Goal: Information Seeking & Learning: Find specific page/section

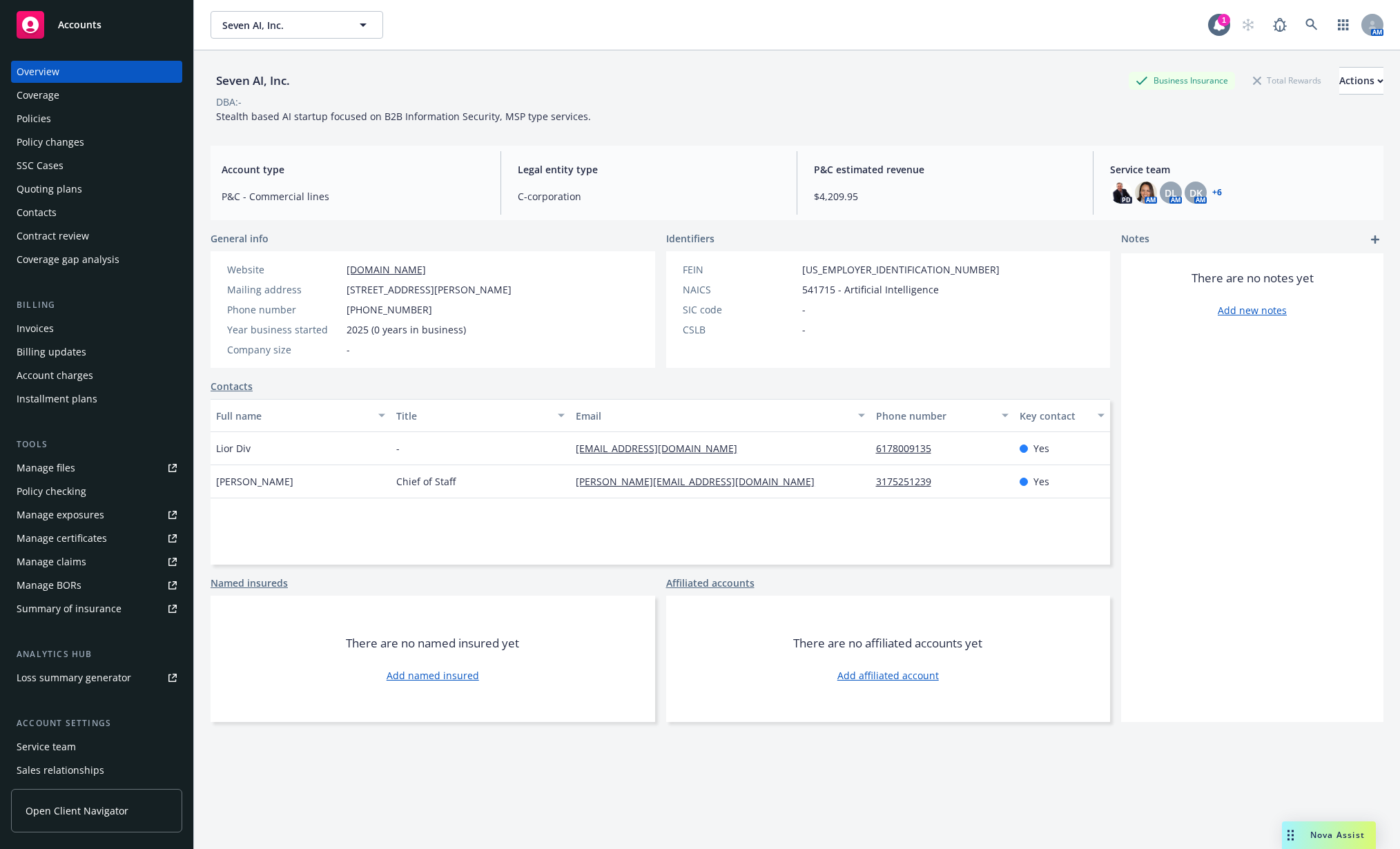
click at [126, 128] on div "Policies" at bounding box center [96, 118] width 160 height 22
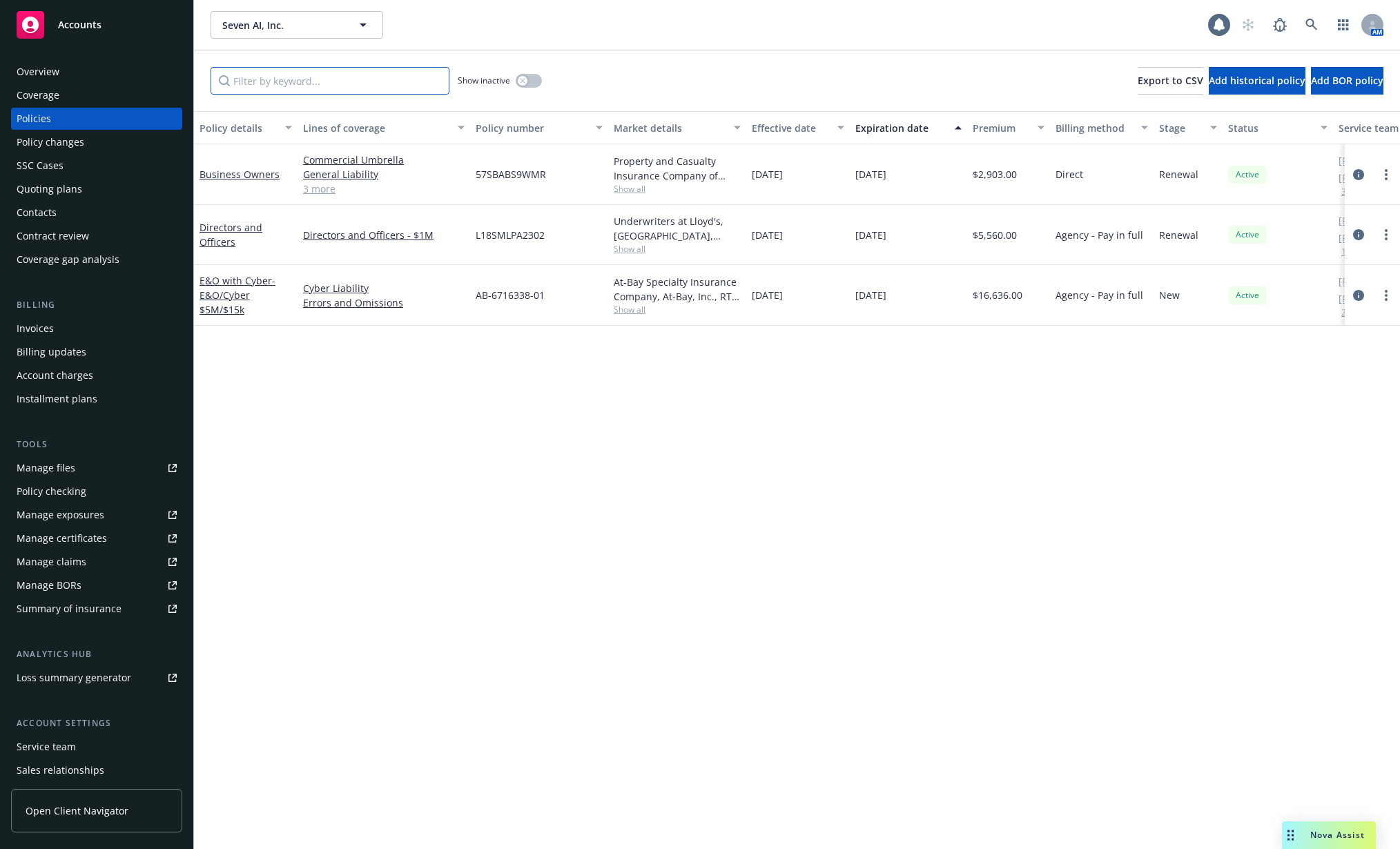
click at [327, 71] on input "Filter by keyword..." at bounding box center [330, 81] width 238 height 27
type input "business"
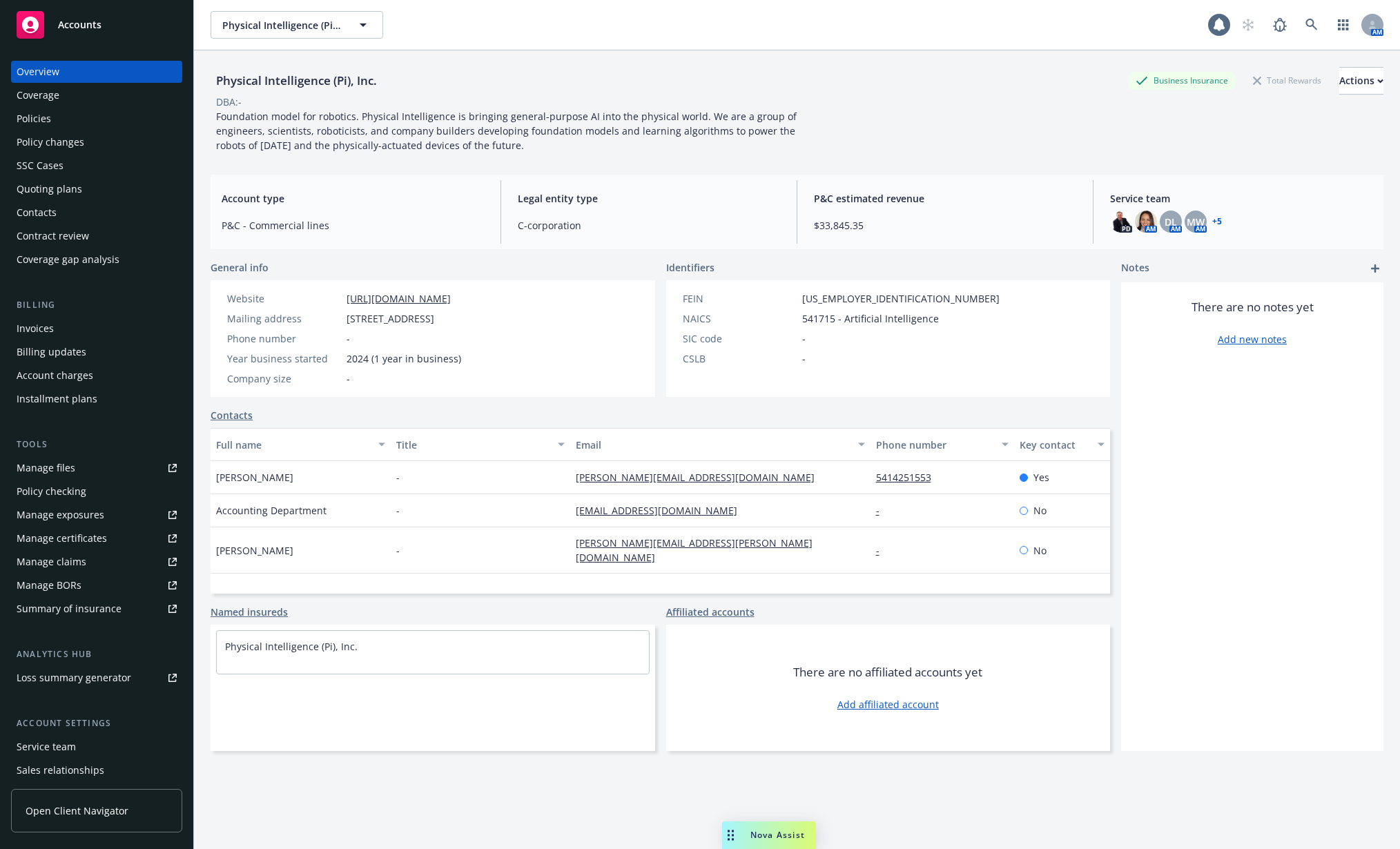
click at [60, 150] on div "Policy changes" at bounding box center [50, 142] width 67 height 22
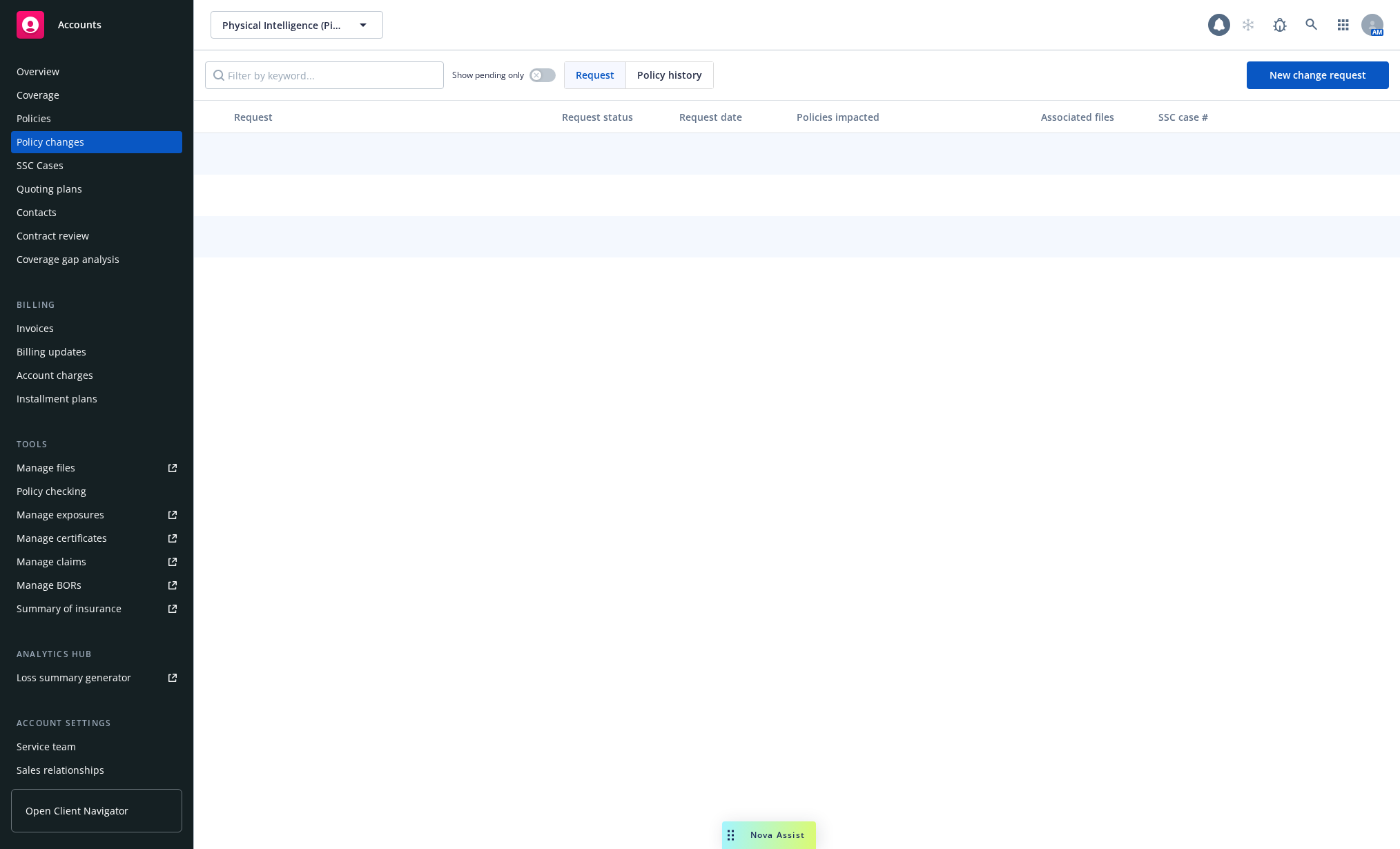
click at [58, 122] on div "Policies" at bounding box center [96, 118] width 160 height 22
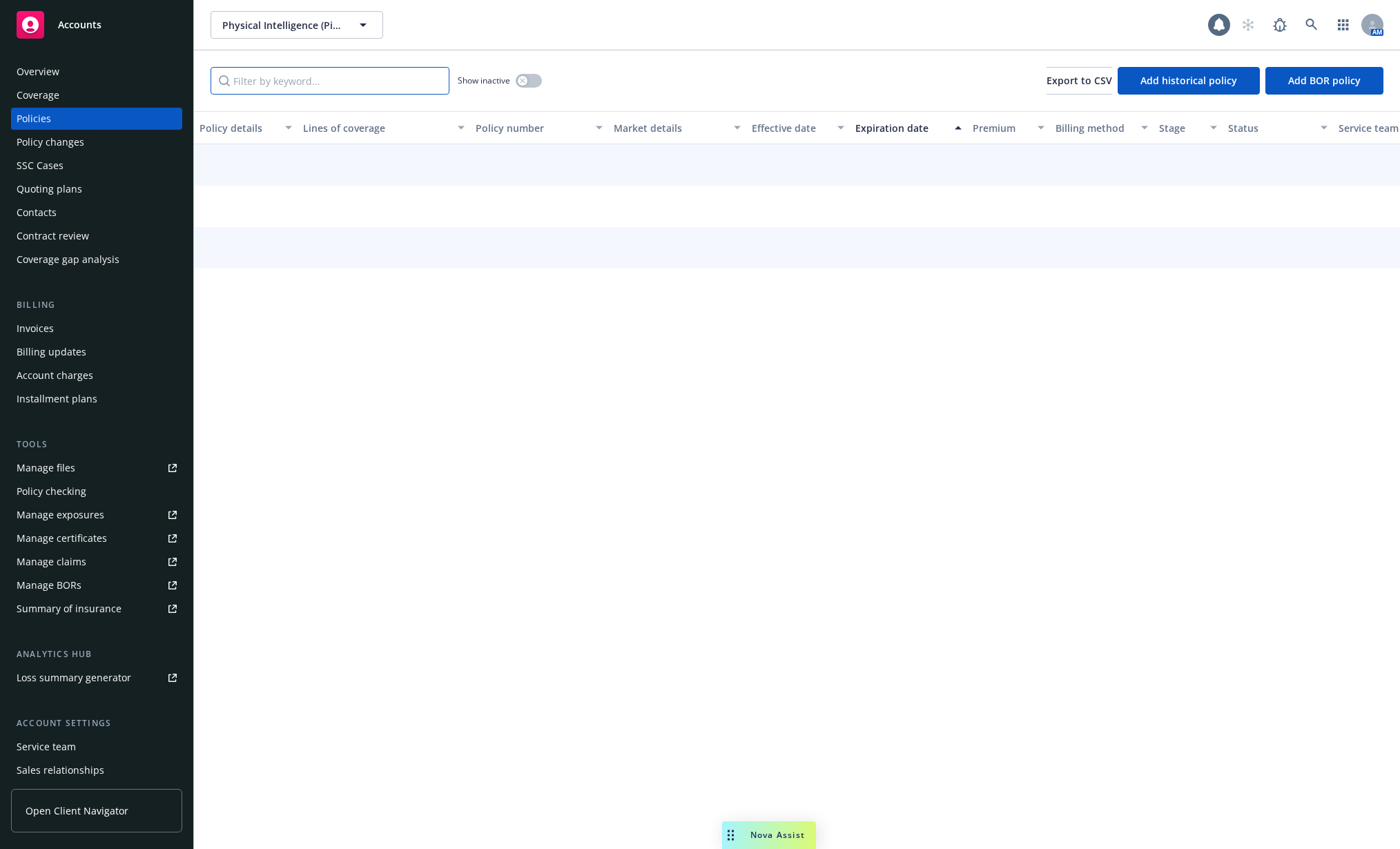
click at [270, 85] on input "Filter by keyword..." at bounding box center [330, 81] width 238 height 27
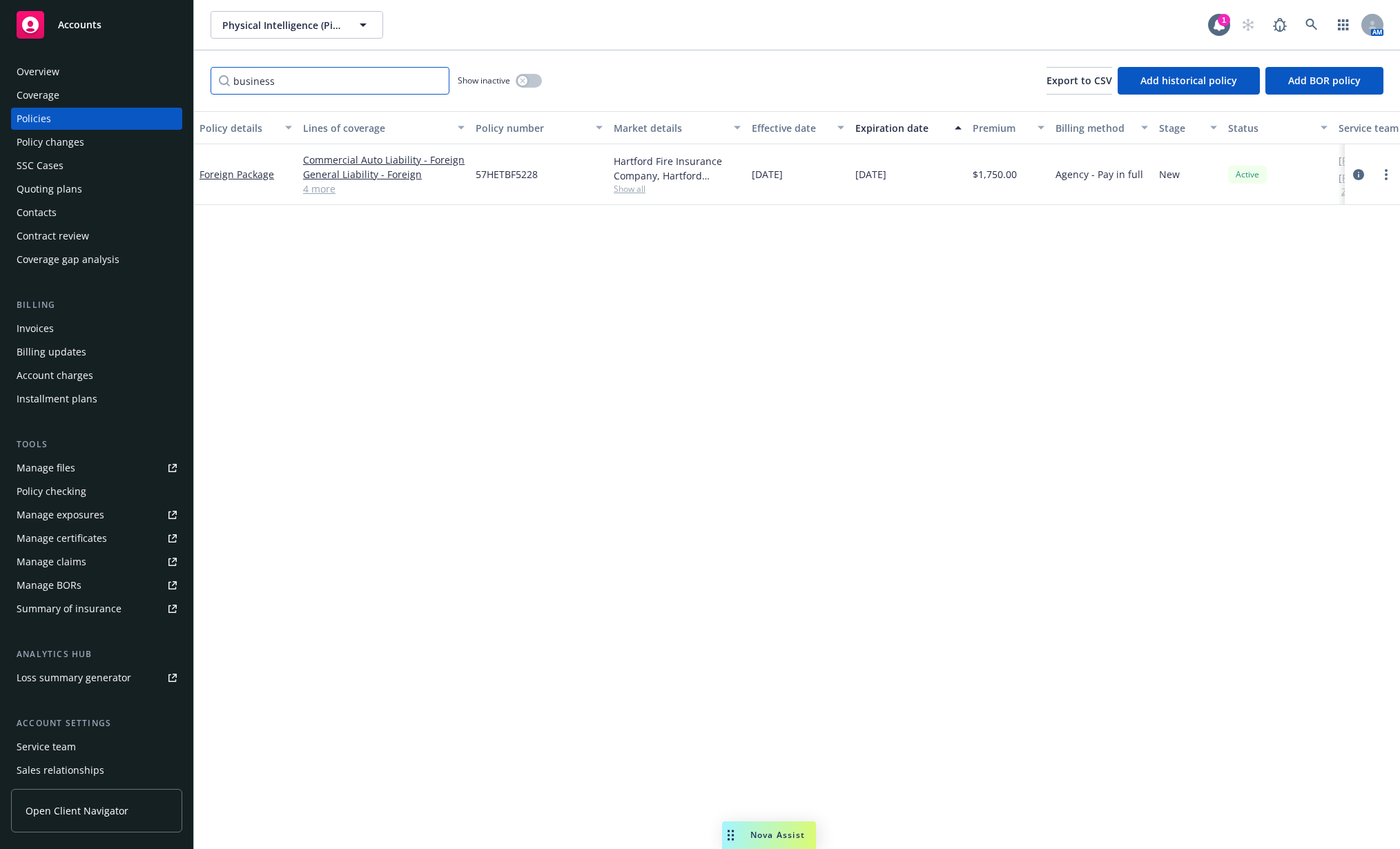
type input "business"
click at [536, 79] on button "button" at bounding box center [529, 80] width 26 height 14
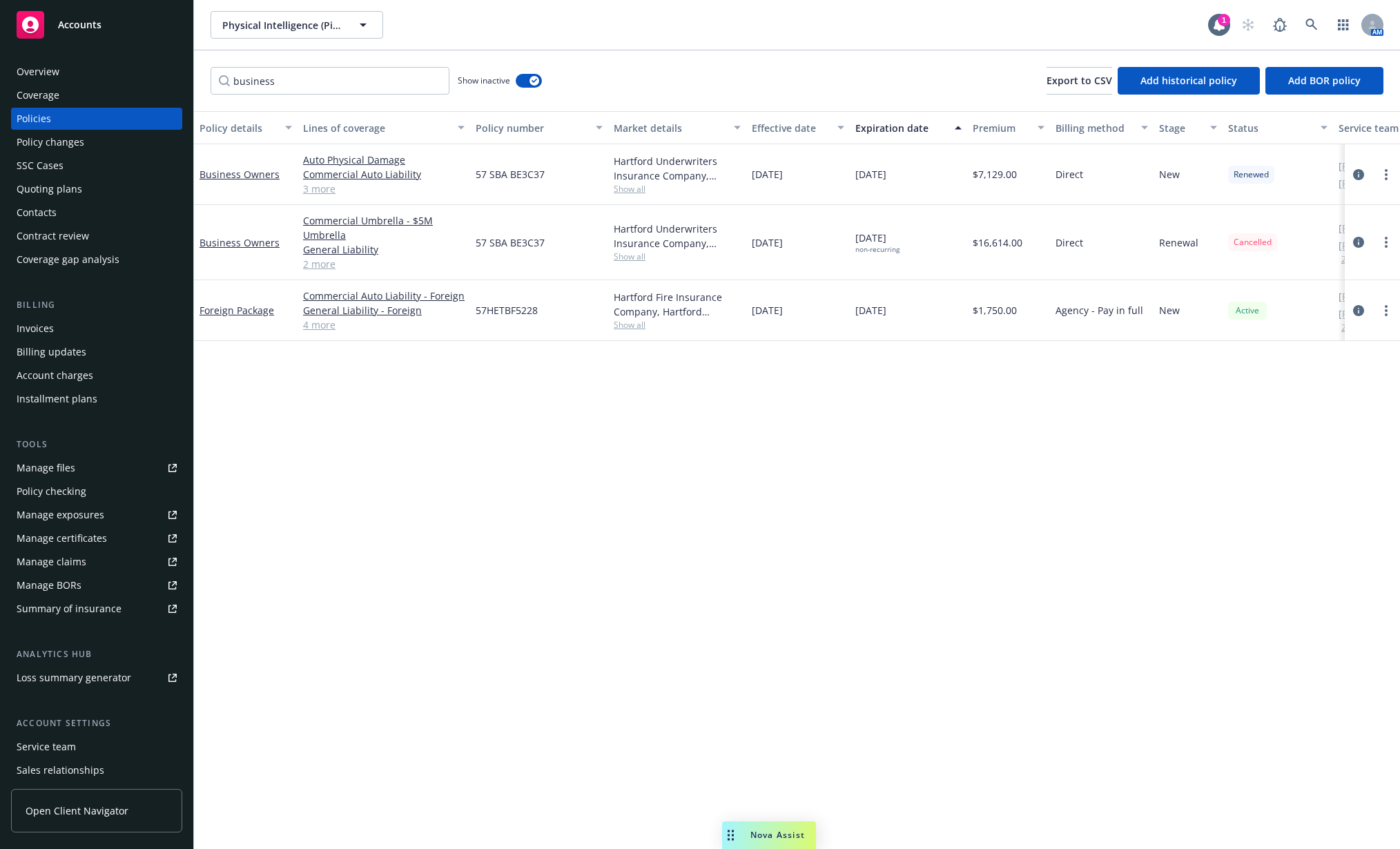
click at [889, 129] on div "Expiration date" at bounding box center [901, 128] width 91 height 15
